Goal: Task Accomplishment & Management: Use online tool/utility

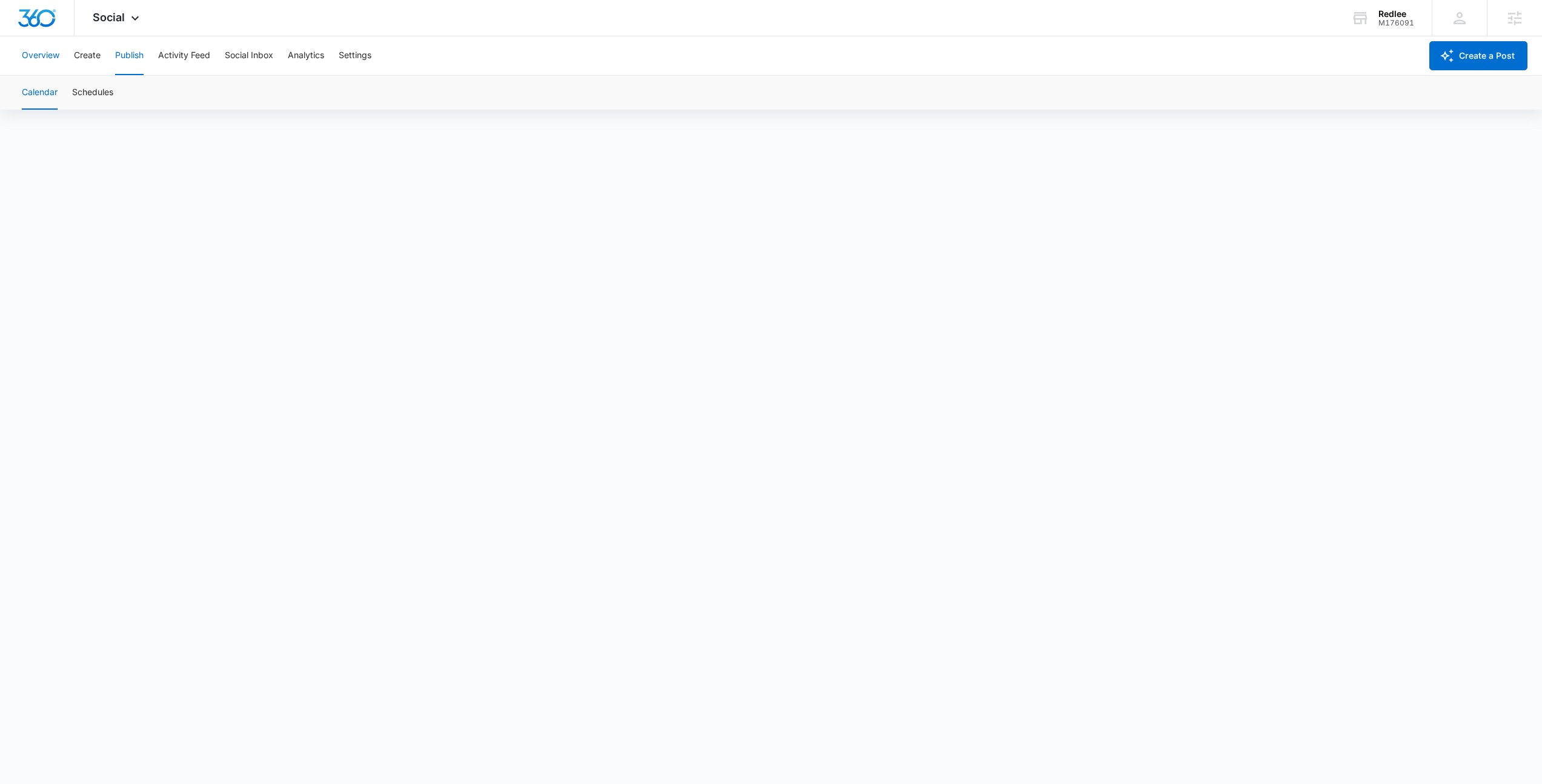
click at [38, 61] on button "Overview" at bounding box center [40, 55] width 38 height 38
click at [93, 53] on button "Create" at bounding box center [87, 55] width 26 height 38
click at [125, 63] on button "Publish" at bounding box center [130, 55] width 29 height 38
click at [95, 100] on button "Schedules" at bounding box center [92, 92] width 41 height 34
click at [79, 59] on button "Create" at bounding box center [87, 55] width 26 height 38
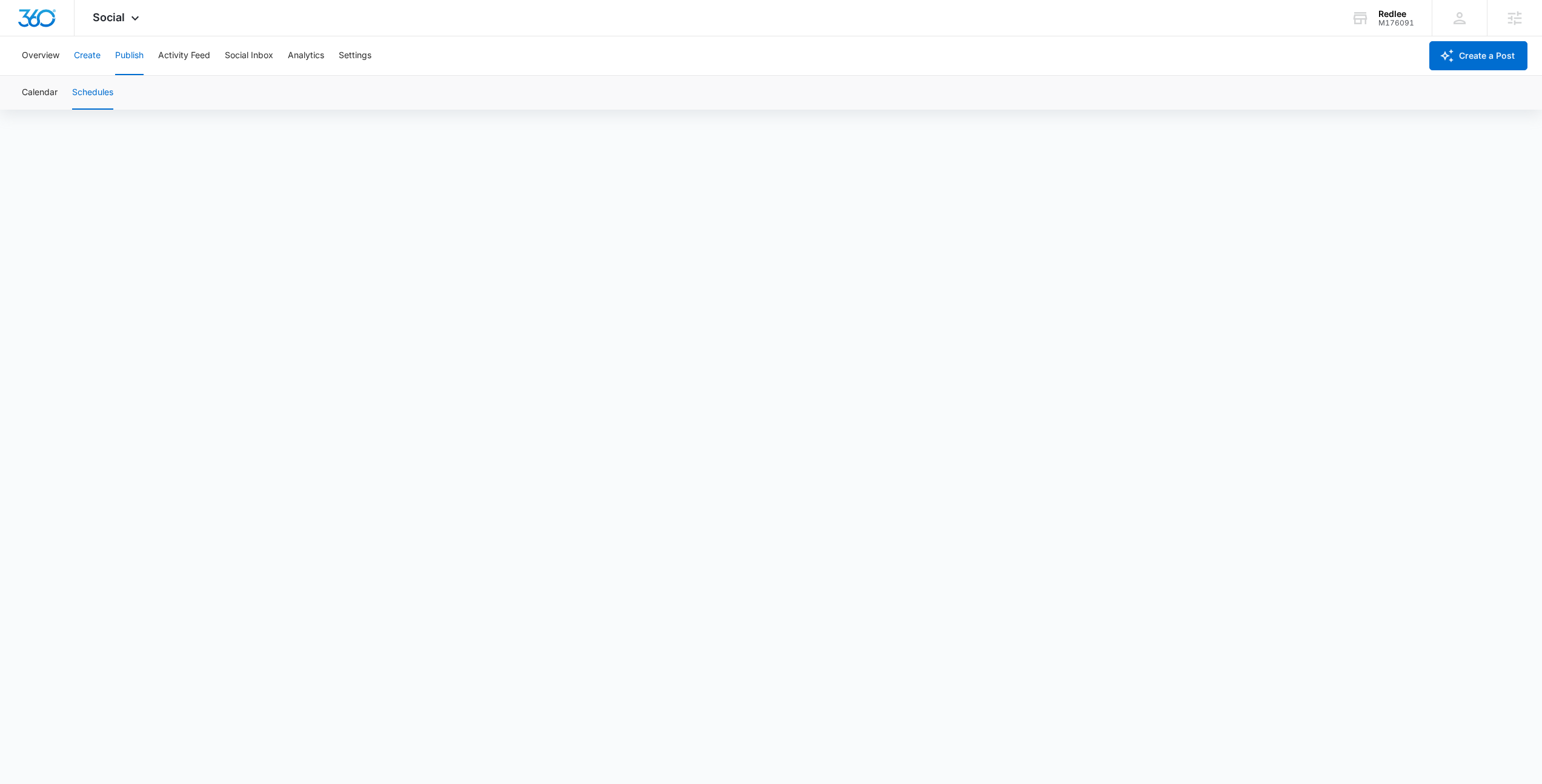
click at [79, 59] on button "Create" at bounding box center [87, 55] width 26 height 38
click at [629, 470] on span "and" at bounding box center [631, 476] width 17 height 15
click at [552, 528] on span "so" at bounding box center [547, 529] width 11 height 15
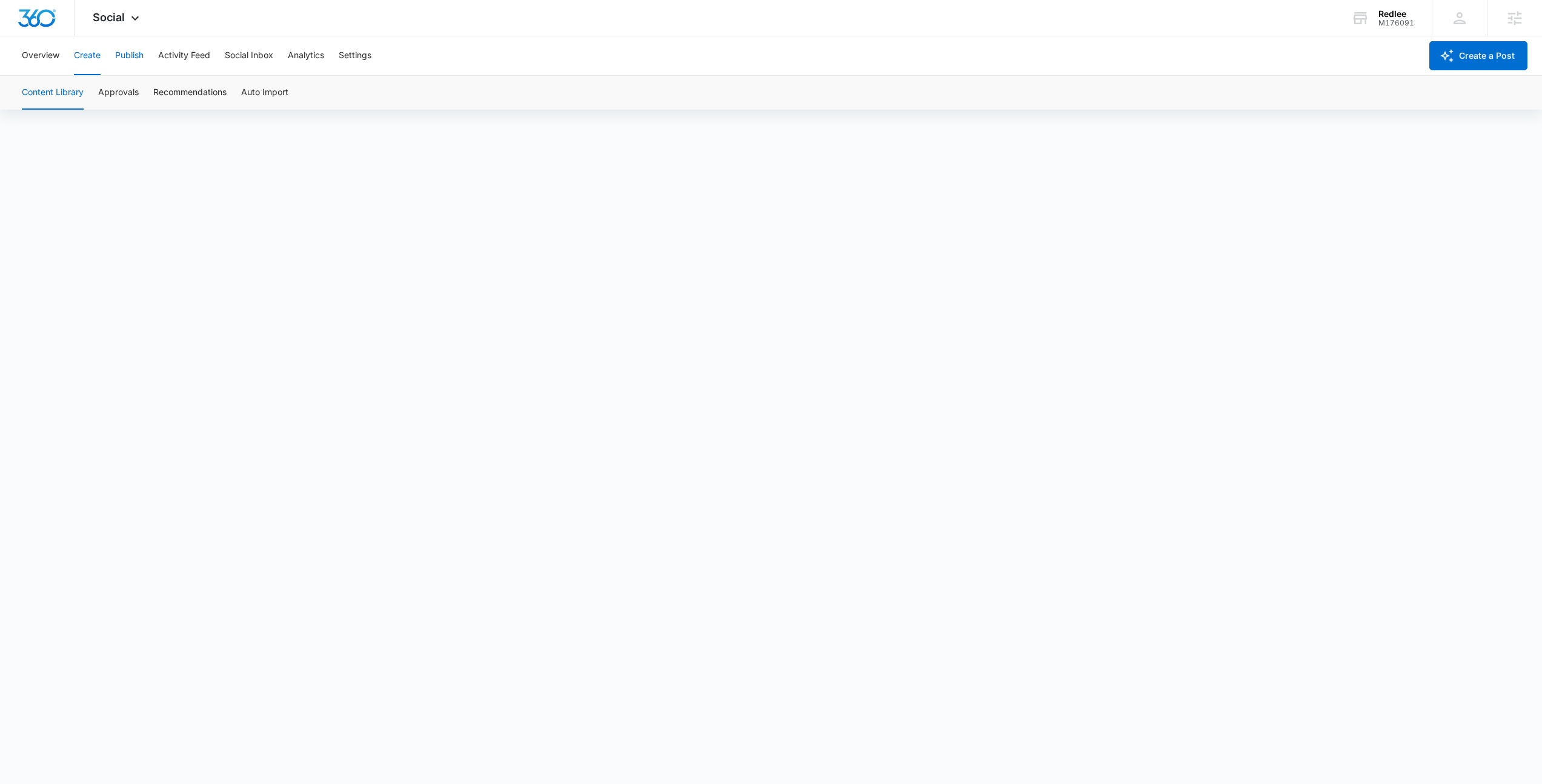
click at [127, 61] on button "Publish" at bounding box center [130, 55] width 29 height 38
click at [27, 58] on button "Overview" at bounding box center [40, 55] width 38 height 38
click at [82, 59] on button "Create" at bounding box center [87, 55] width 26 height 38
click at [53, 48] on button "Overview" at bounding box center [40, 55] width 38 height 38
